Goal: Task Accomplishment & Management: Use online tool/utility

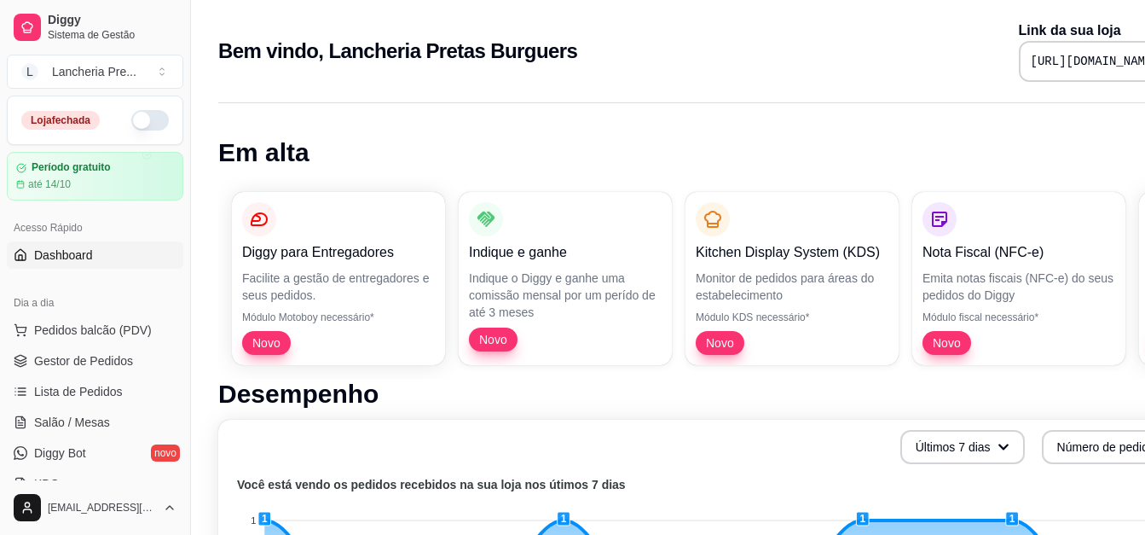
click at [132, 116] on button "button" at bounding box center [150, 120] width 38 height 20
click at [140, 446] on link "Diggy Bot novo" at bounding box center [95, 452] width 177 height 27
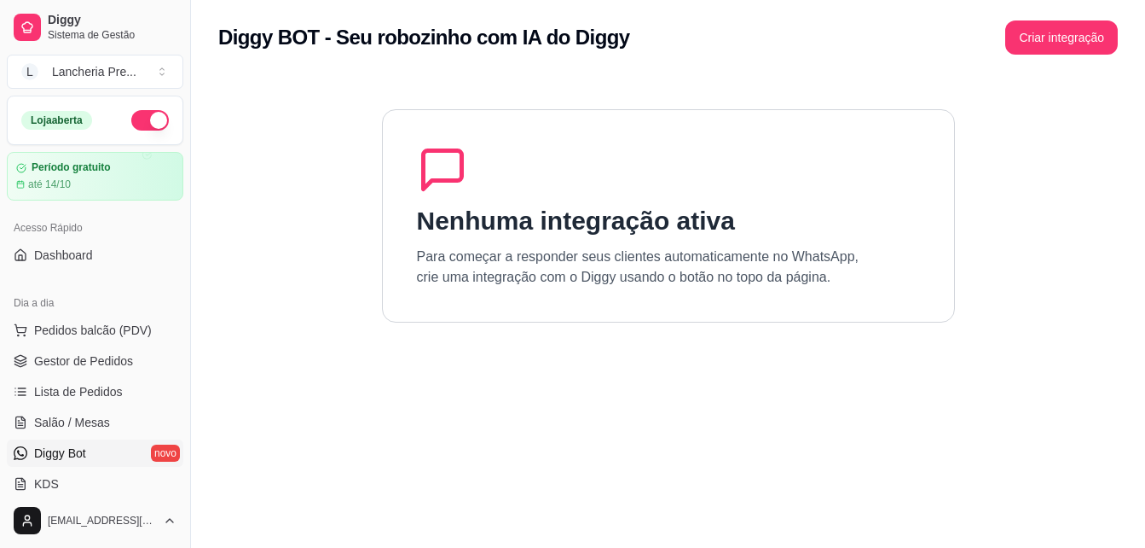
click at [892, 343] on section "Nenhuma integração ativa Para começar a responder seus clientes automaticamente…" at bounding box center [668, 349] width 900 height 548
click at [147, 453] on link "Diggy Bot novo" at bounding box center [95, 452] width 177 height 27
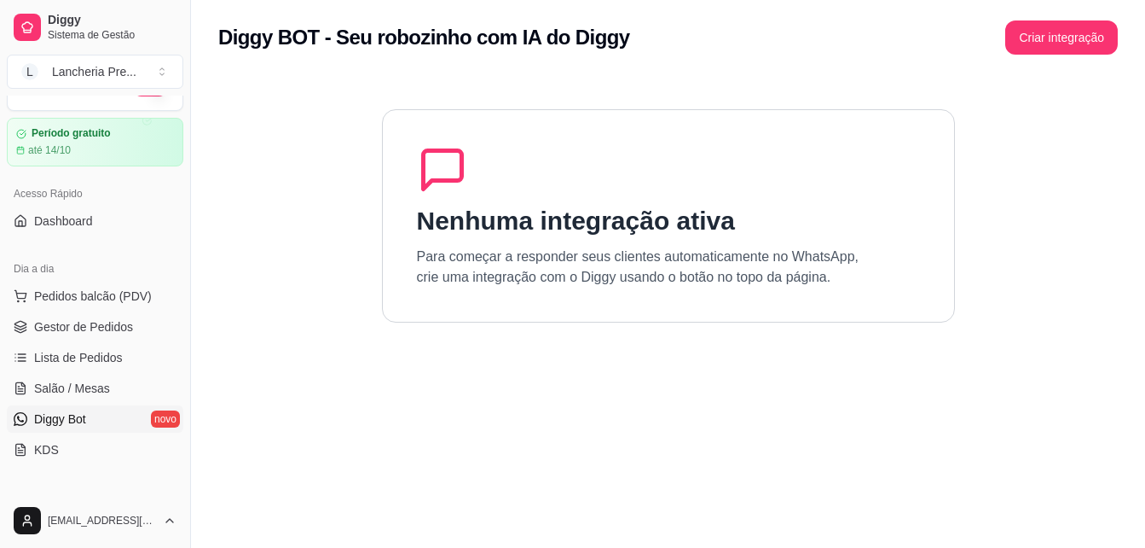
scroll to position [159, 0]
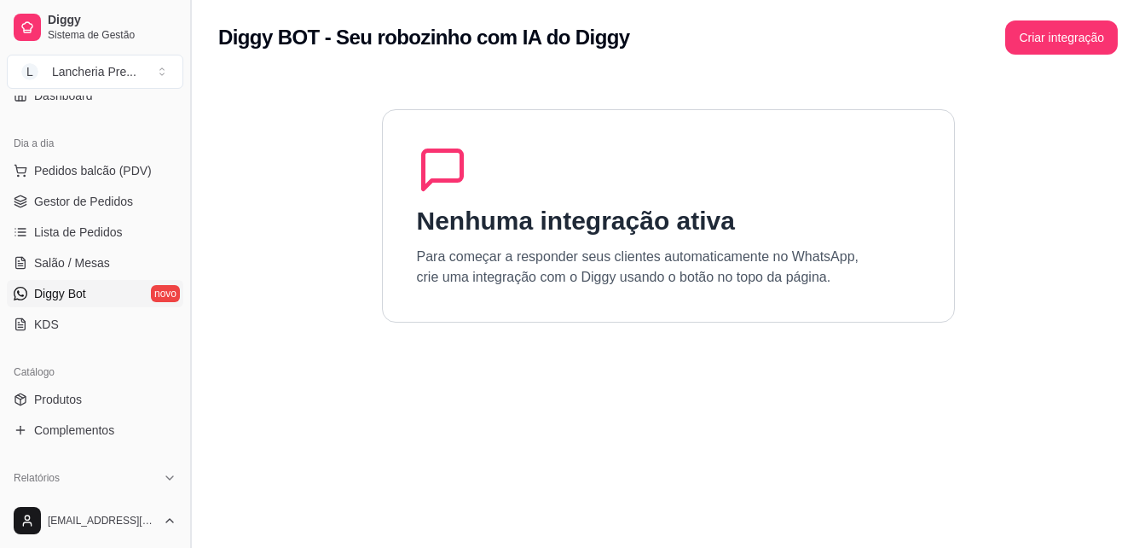
click at [184, 484] on button "Toggle Sidebar" at bounding box center [190, 274] width 14 height 548
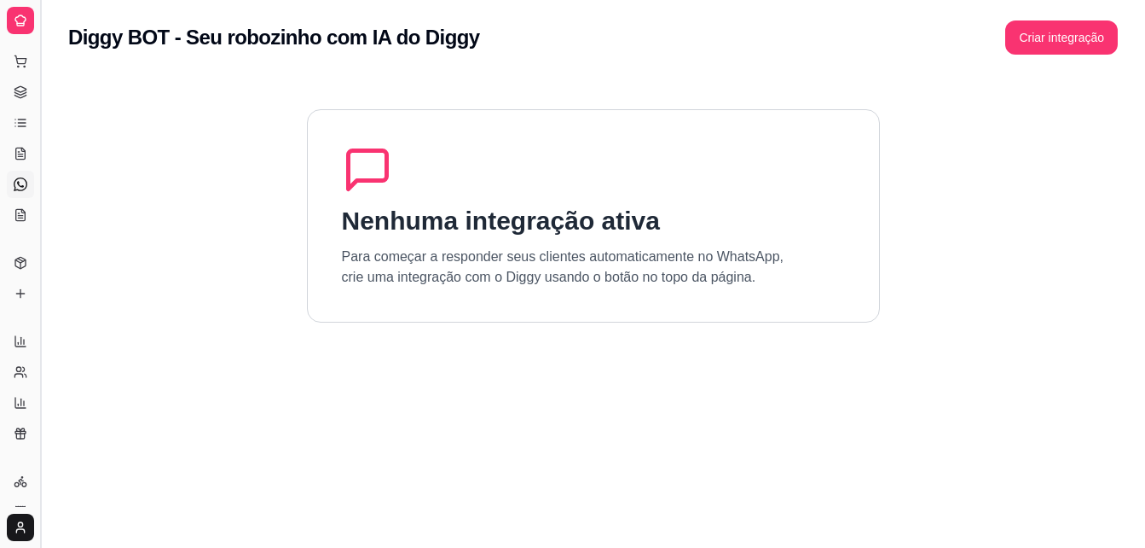
click at [39, 464] on button "Toggle Sidebar" at bounding box center [40, 274] width 14 height 548
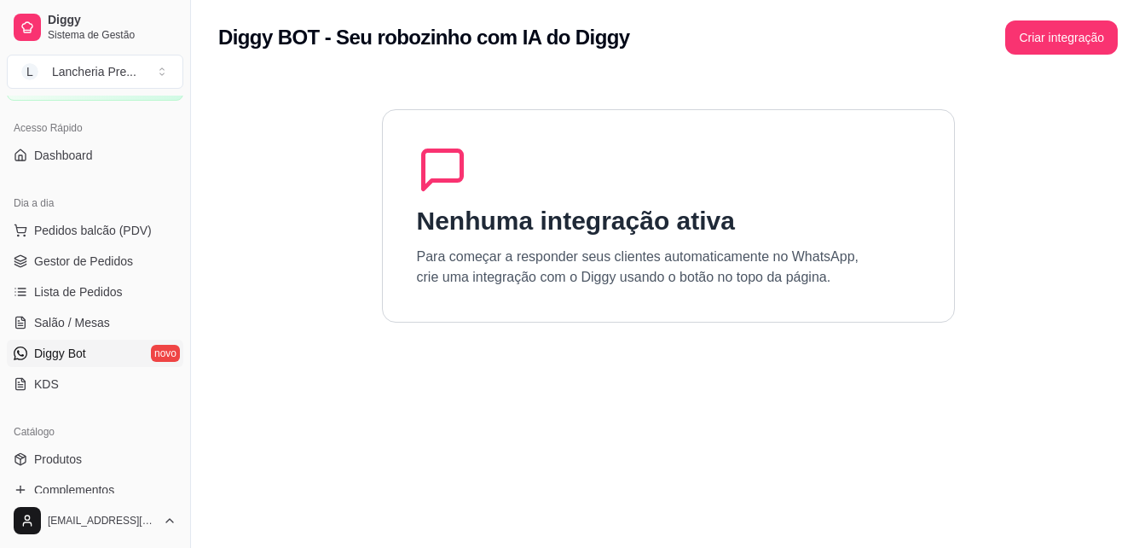
scroll to position [0, 0]
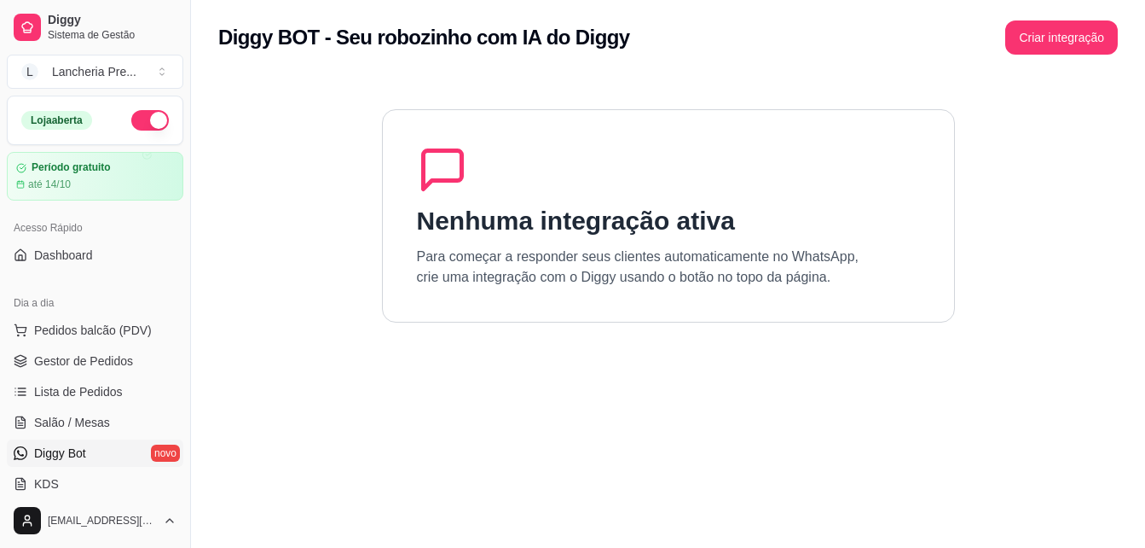
click at [177, 483] on div "Diggy Sistema de Gestão L Lancheria Pre ... Loja aberta Período gratuito até 14…" at bounding box center [95, 274] width 190 height 548
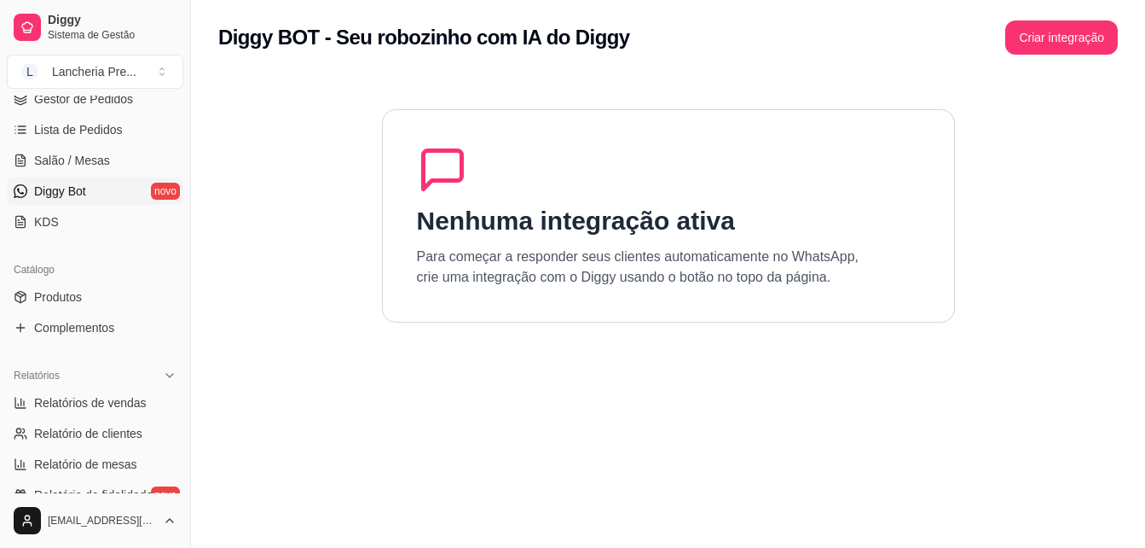
scroll to position [307, 0]
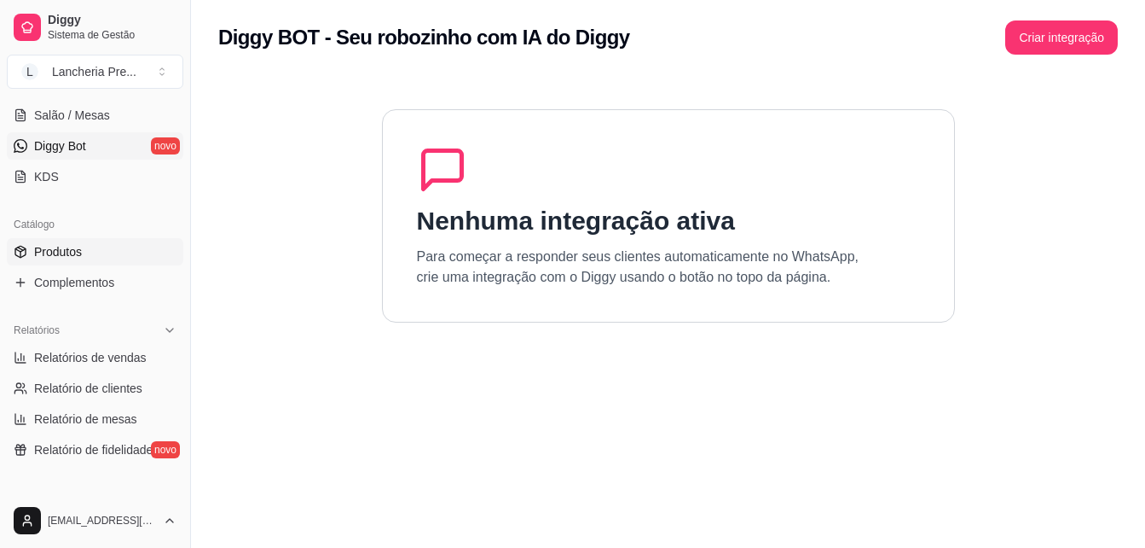
click at [71, 249] on span "Produtos" at bounding box center [58, 251] width 48 height 17
